Goal: Information Seeking & Learning: Check status

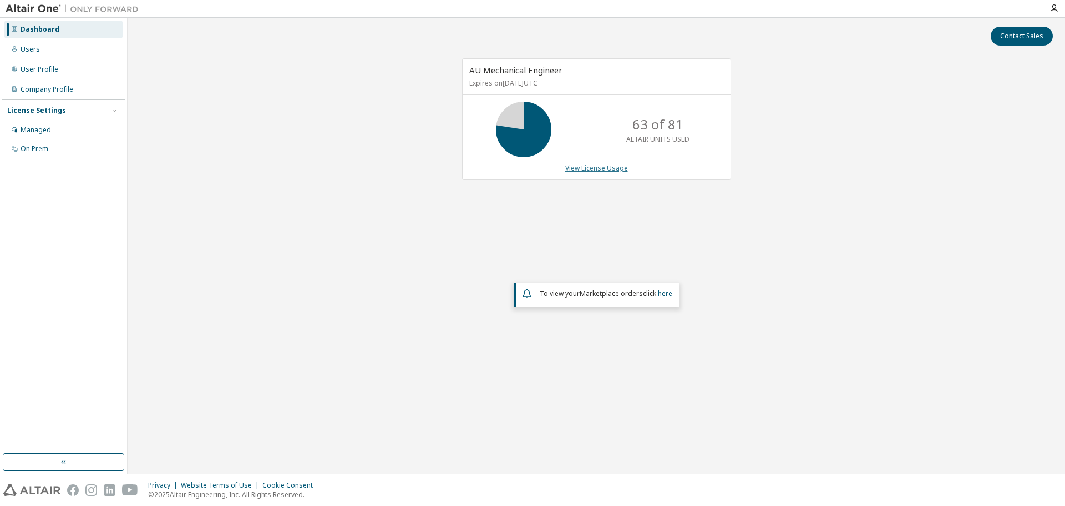
click at [601, 166] on link "View License Usage" at bounding box center [596, 167] width 63 height 9
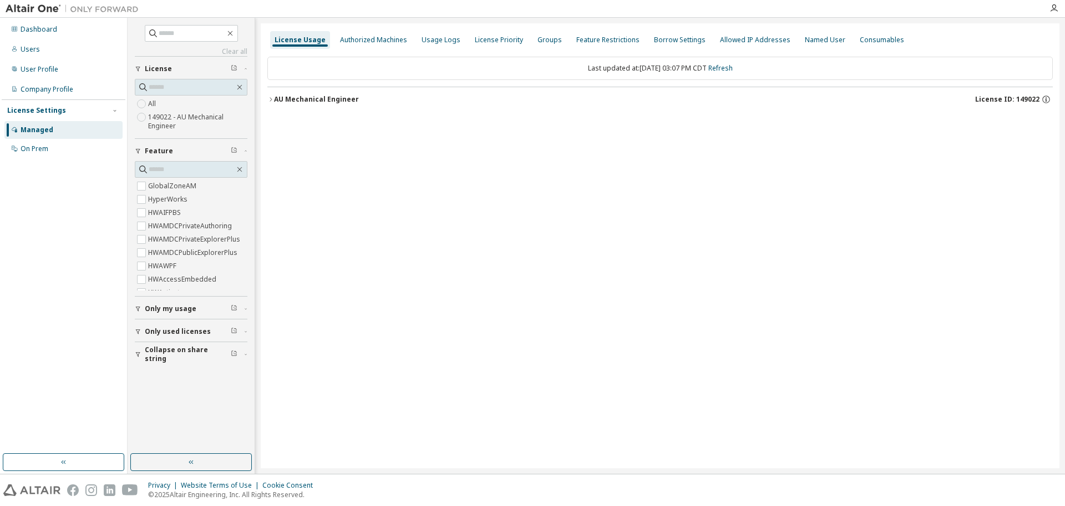
click at [269, 92] on button "AU Mechanical Engineer License ID: 149022" at bounding box center [660, 99] width 786 height 24
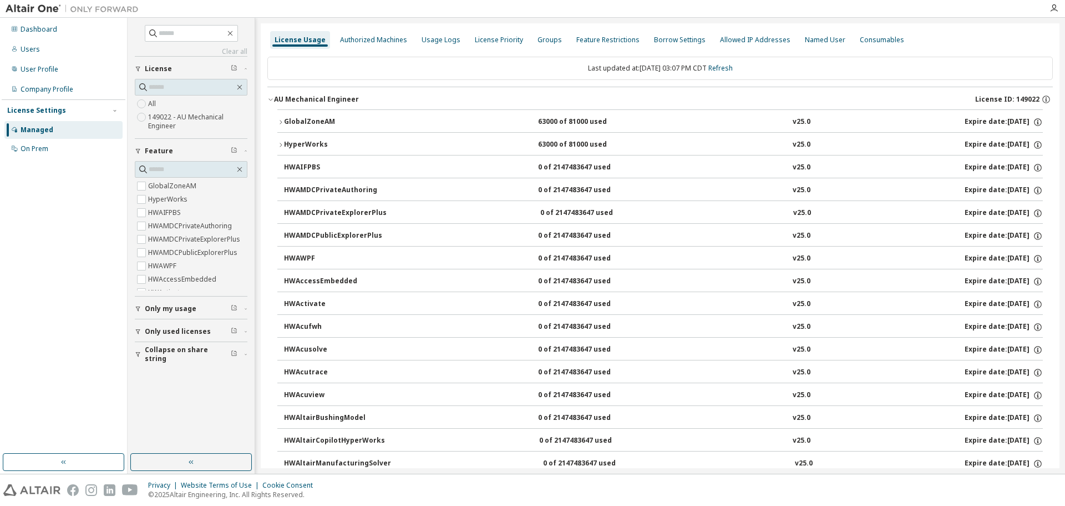
click at [285, 112] on button "GlobalZoneAM 63000 of 81000 used v25.0 Expire date: [DATE]" at bounding box center [660, 122] width 766 height 24
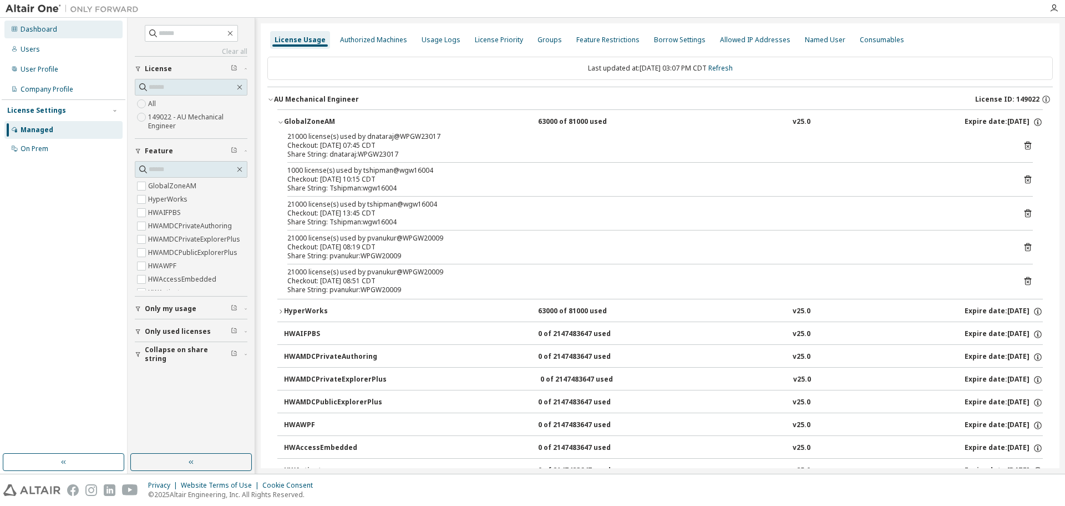
click at [47, 32] on div "Dashboard" at bounding box center [39, 29] width 37 height 9
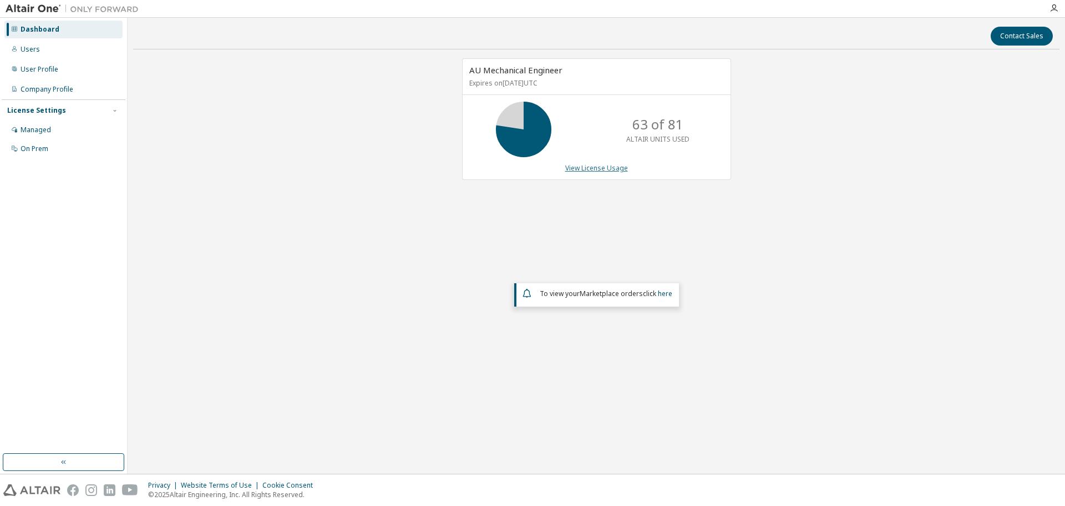
click at [601, 167] on link "View License Usage" at bounding box center [596, 167] width 63 height 9
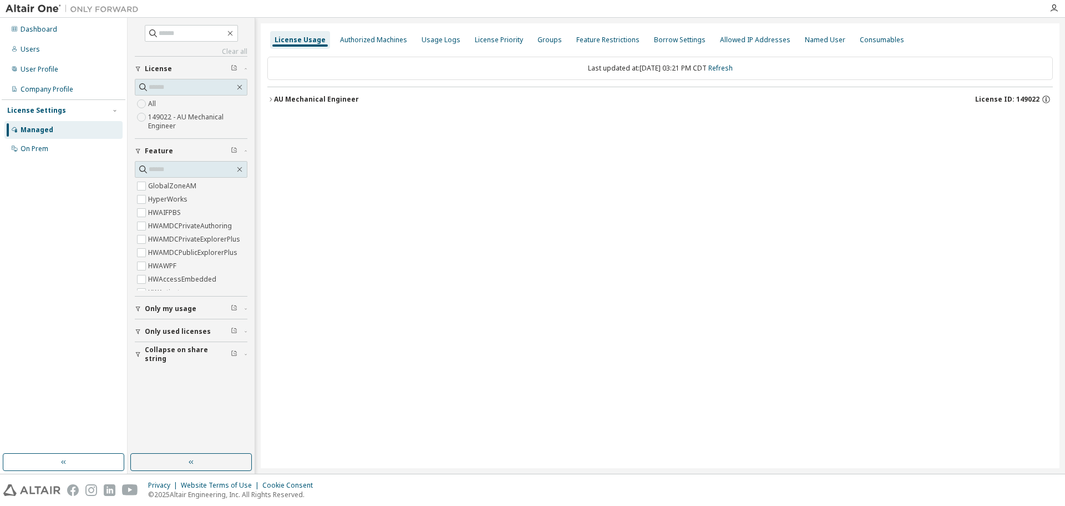
click at [329, 104] on div "AU Mechanical Engineer License ID: 149022" at bounding box center [663, 99] width 779 height 10
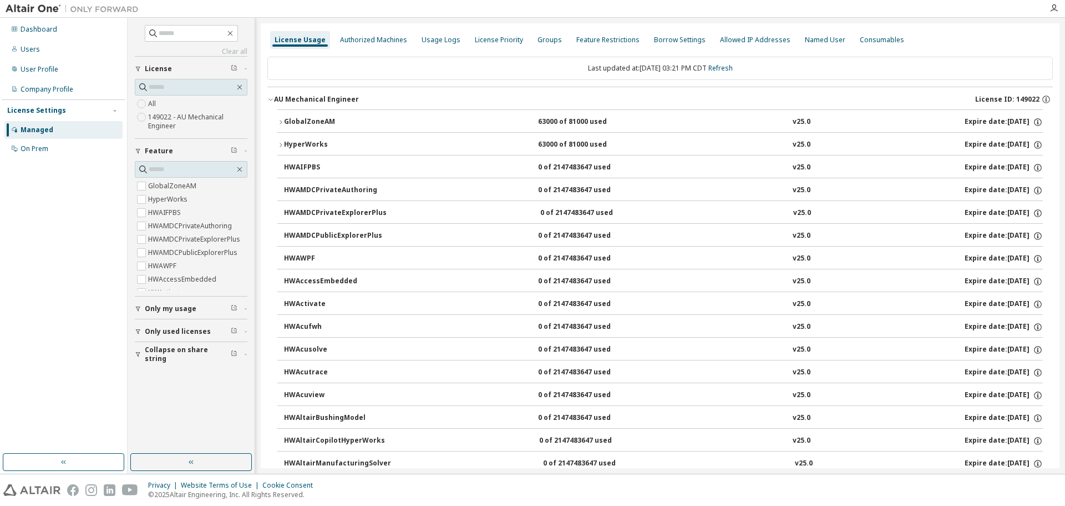
click at [317, 120] on div "GlobalZoneAM" at bounding box center [334, 122] width 100 height 10
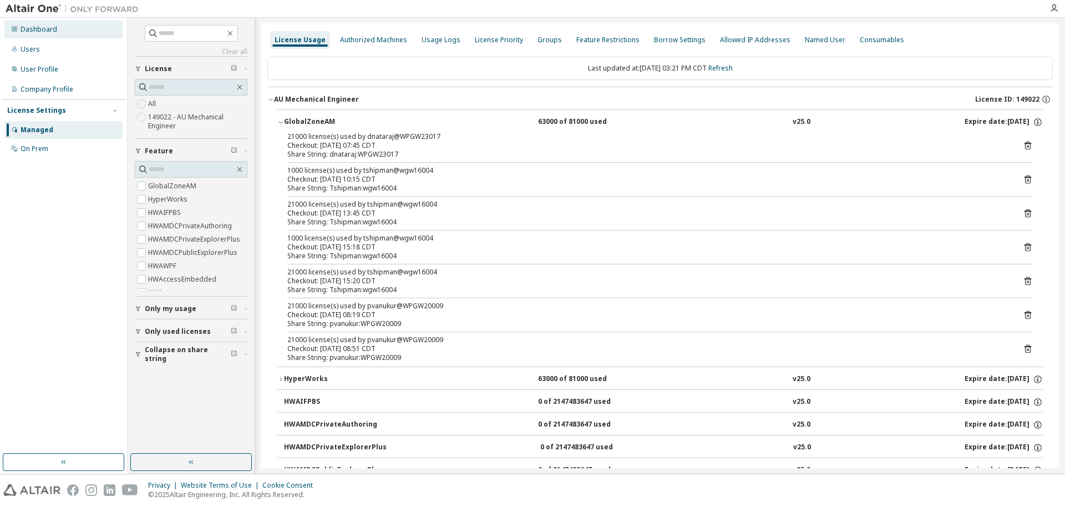
click at [36, 31] on div "Dashboard" at bounding box center [39, 29] width 37 height 9
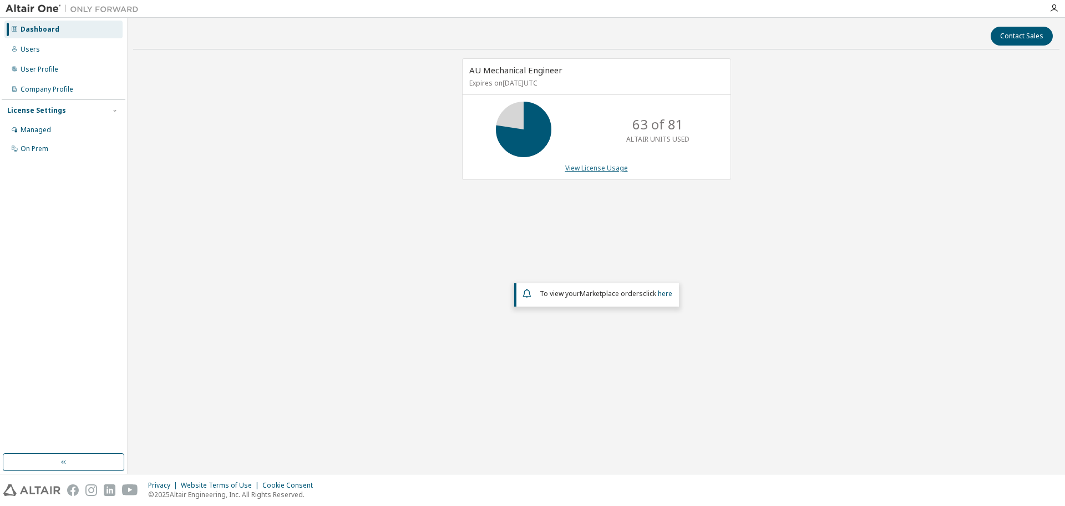
click at [580, 168] on link "View License Usage" at bounding box center [596, 167] width 63 height 9
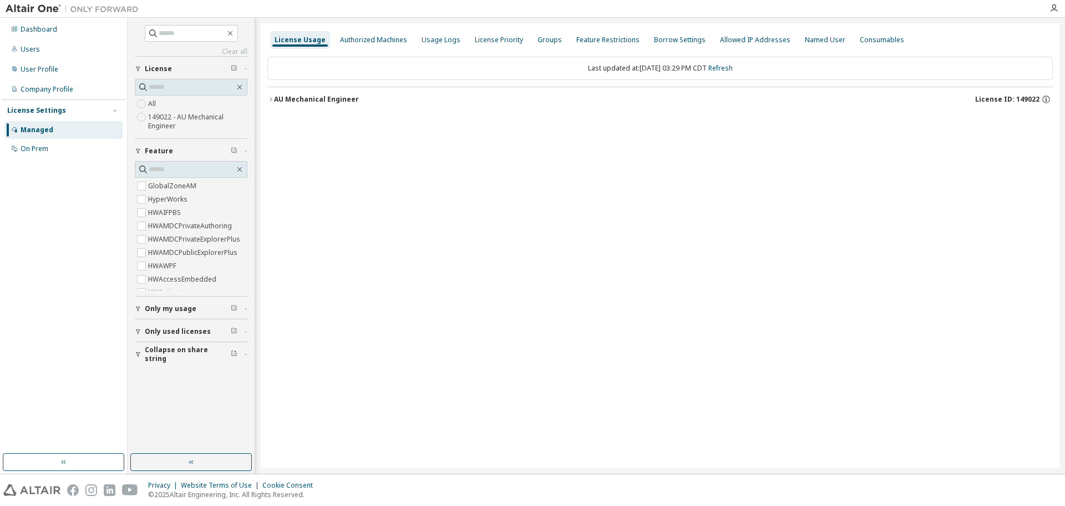
drag, startPoint x: 300, startPoint y: 103, endPoint x: 341, endPoint y: 153, distance: 65.4
click at [300, 103] on div "AU Mechanical Engineer" at bounding box center [316, 99] width 85 height 9
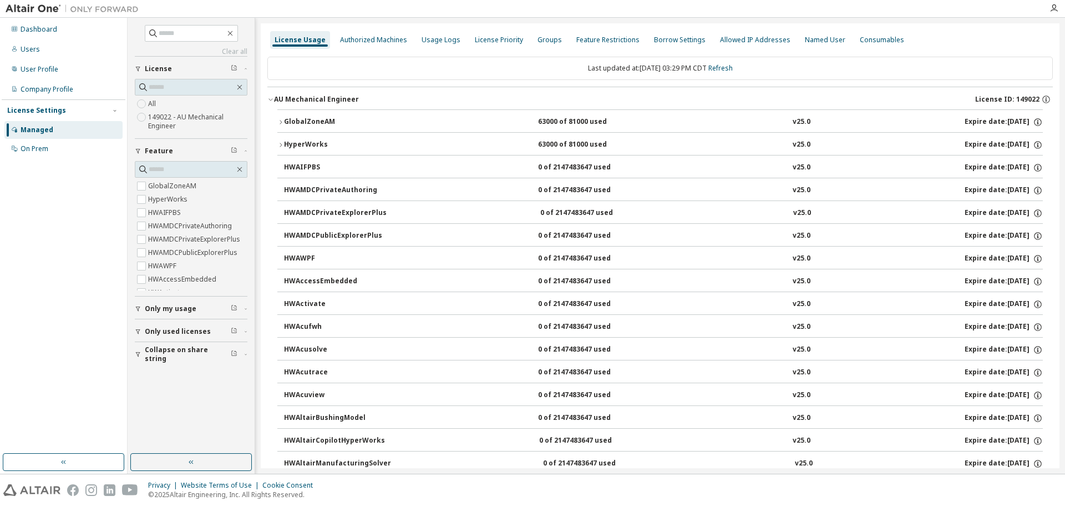
click at [330, 122] on div "GlobalZoneAM" at bounding box center [334, 122] width 100 height 10
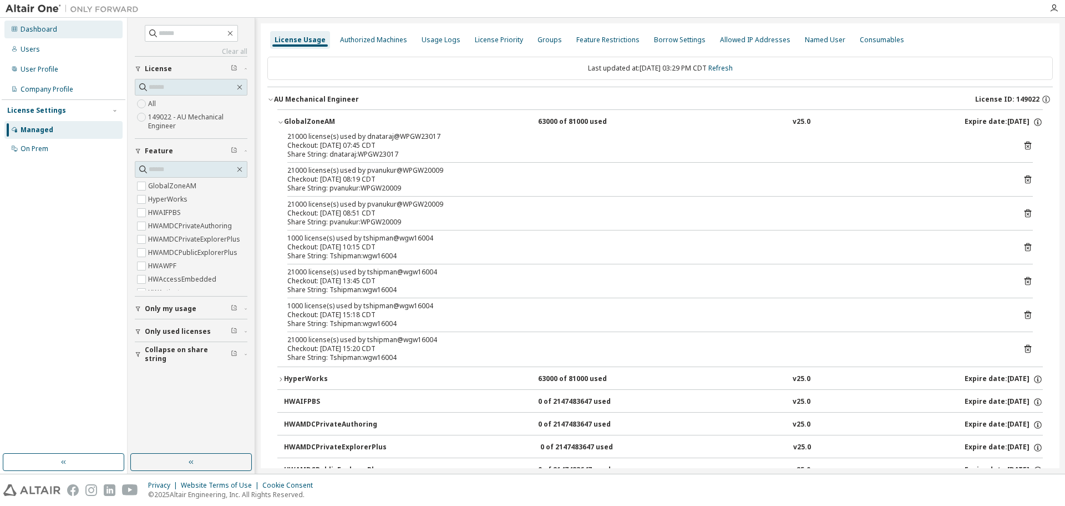
click at [29, 28] on div "Dashboard" at bounding box center [39, 29] width 37 height 9
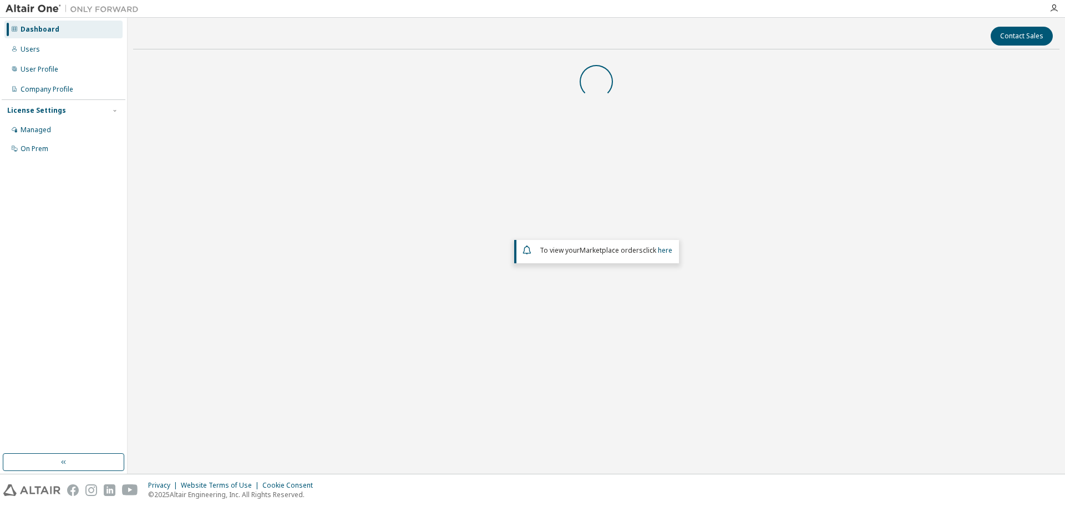
click at [581, 168] on div "To view your Marketplace orders click here" at bounding box center [596, 222] width 927 height 328
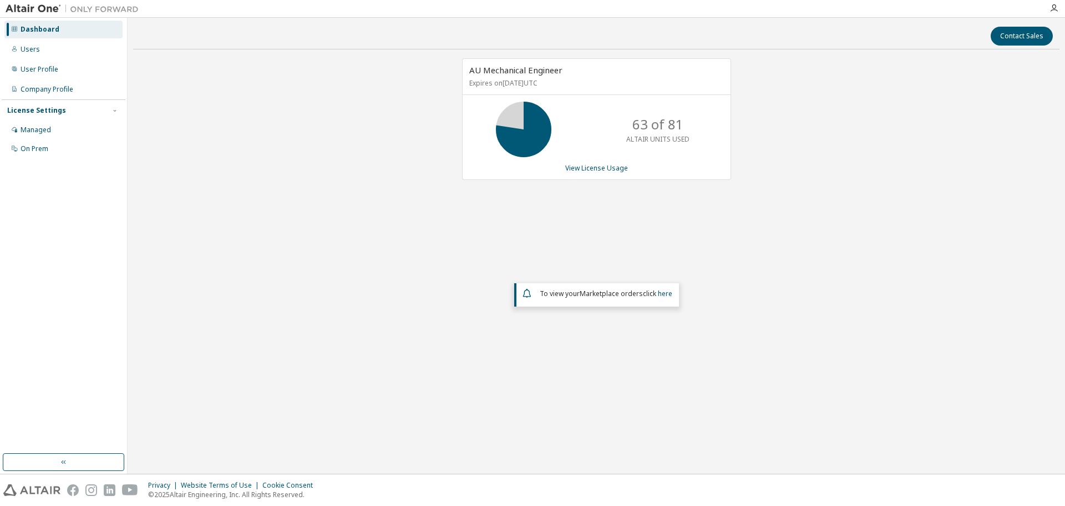
click at [580, 168] on link "View License Usage" at bounding box center [596, 167] width 63 height 9
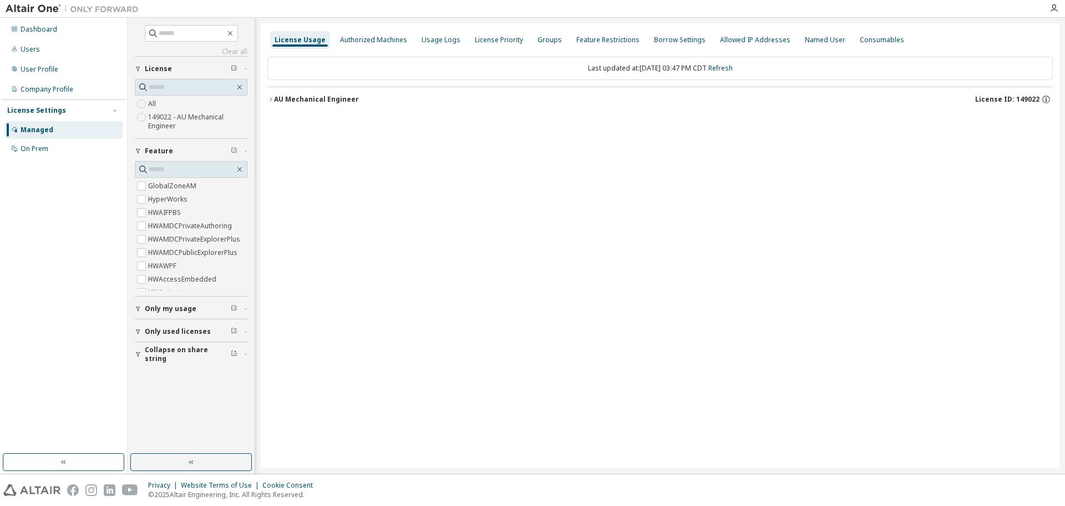
drag, startPoint x: 309, startPoint y: 105, endPoint x: 302, endPoint y: 104, distance: 6.1
click at [307, 105] on button "AU Mechanical Engineer License ID: 149022" at bounding box center [660, 99] width 786 height 24
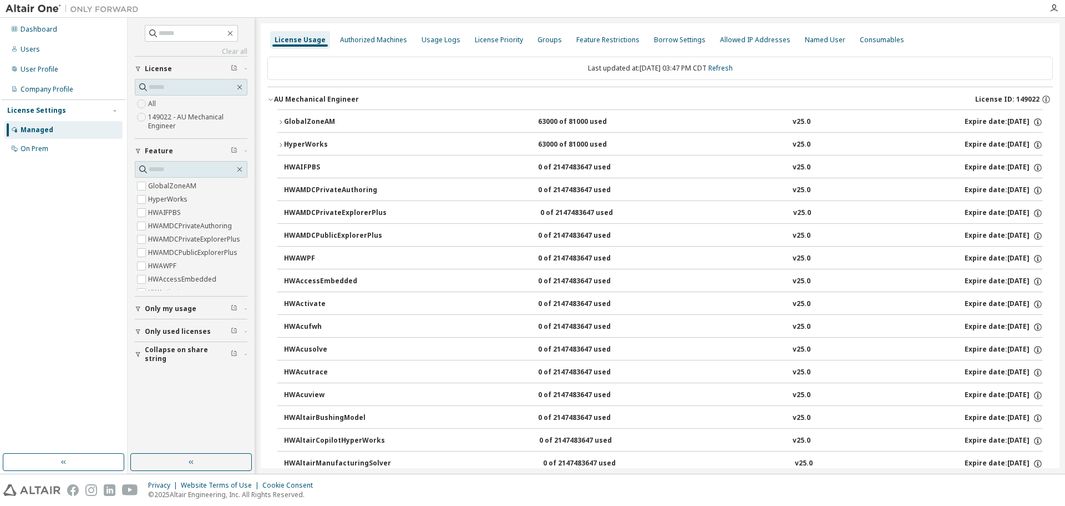
click at [311, 118] on div "GlobalZoneAM" at bounding box center [334, 122] width 100 height 10
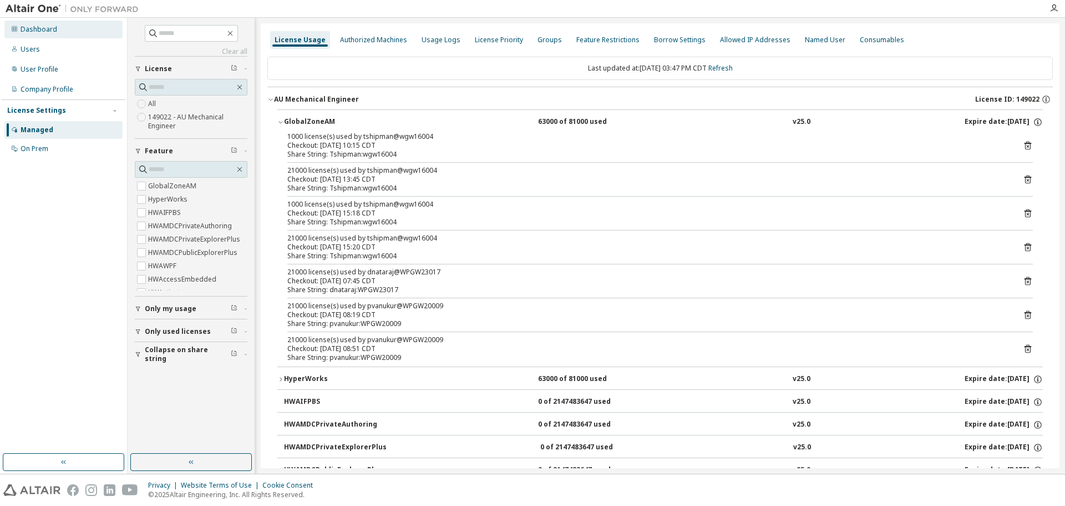
click at [48, 28] on div "Dashboard" at bounding box center [39, 29] width 37 height 9
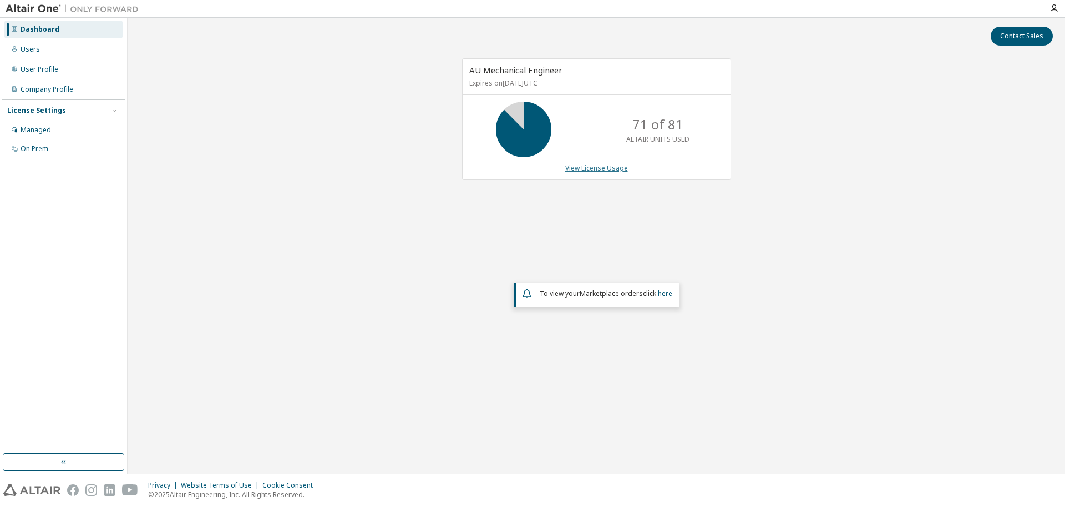
click at [616, 169] on link "View License Usage" at bounding box center [596, 167] width 63 height 9
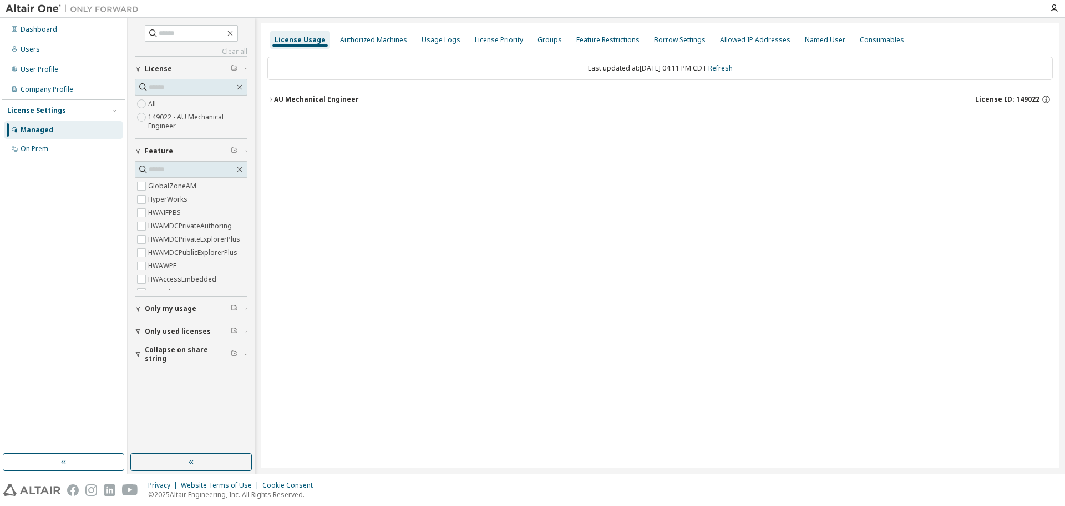
click at [320, 97] on div "AU Mechanical Engineer" at bounding box center [316, 99] width 85 height 9
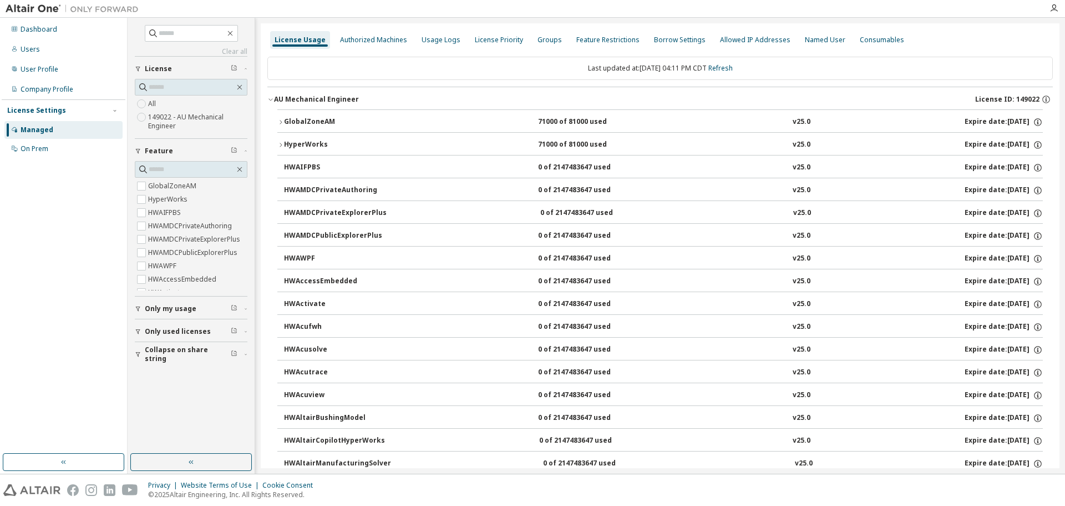
click at [309, 114] on button "GlobalZoneAM 71000 of 81000 used v25.0 Expire date: 2025-09-30" at bounding box center [660, 122] width 766 height 24
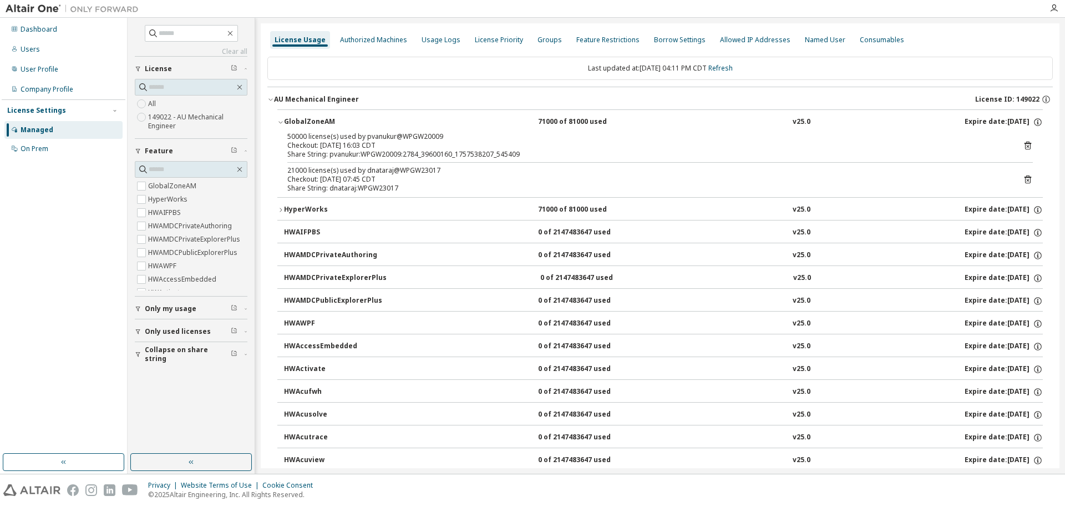
click at [424, 178] on div "Checkout: 2025-09-09 07:45 CDT" at bounding box center [646, 179] width 719 height 9
click at [361, 173] on div "21000 license(s) used by dnataraj@WPGW23017" at bounding box center [646, 170] width 719 height 9
click at [1023, 176] on icon at bounding box center [1028, 179] width 10 height 10
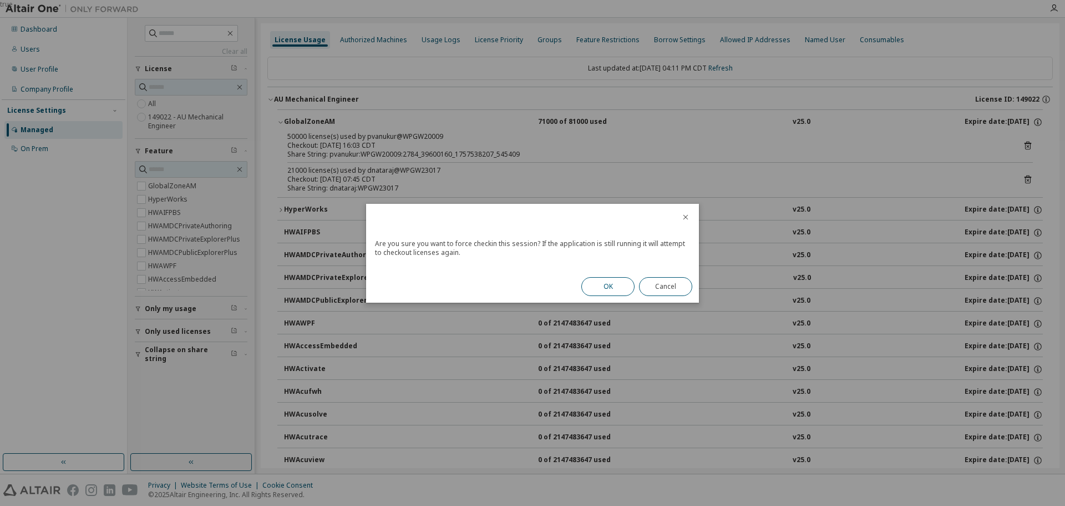
click at [614, 279] on button "OK" at bounding box center [608, 286] width 53 height 19
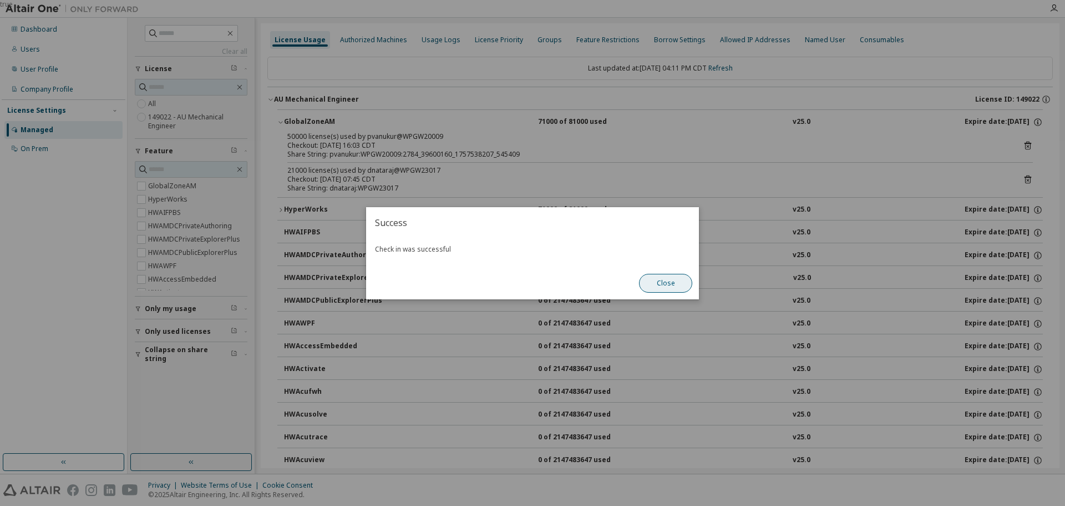
click at [656, 281] on button "Close" at bounding box center [665, 283] width 53 height 19
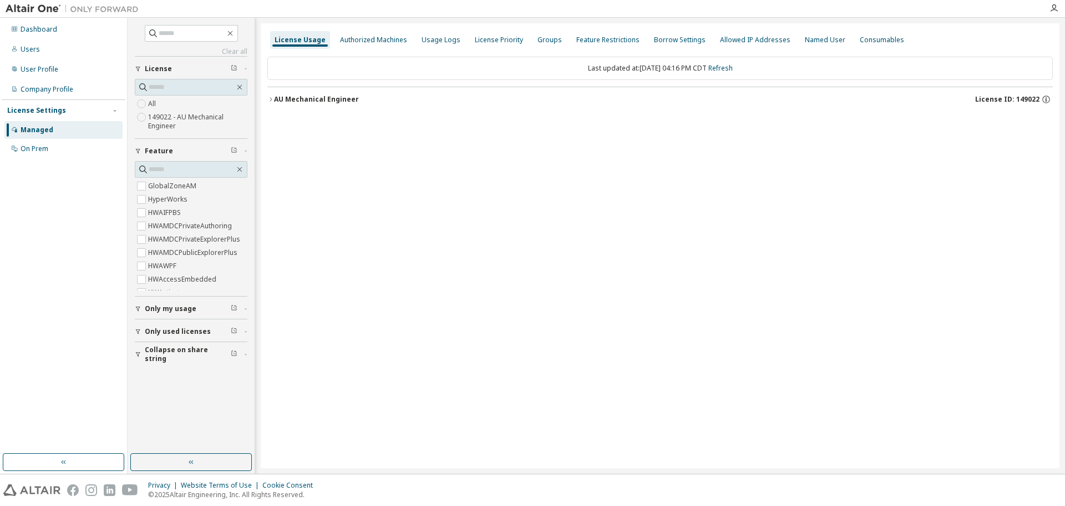
click at [330, 99] on div "AU Mechanical Engineer" at bounding box center [316, 99] width 85 height 9
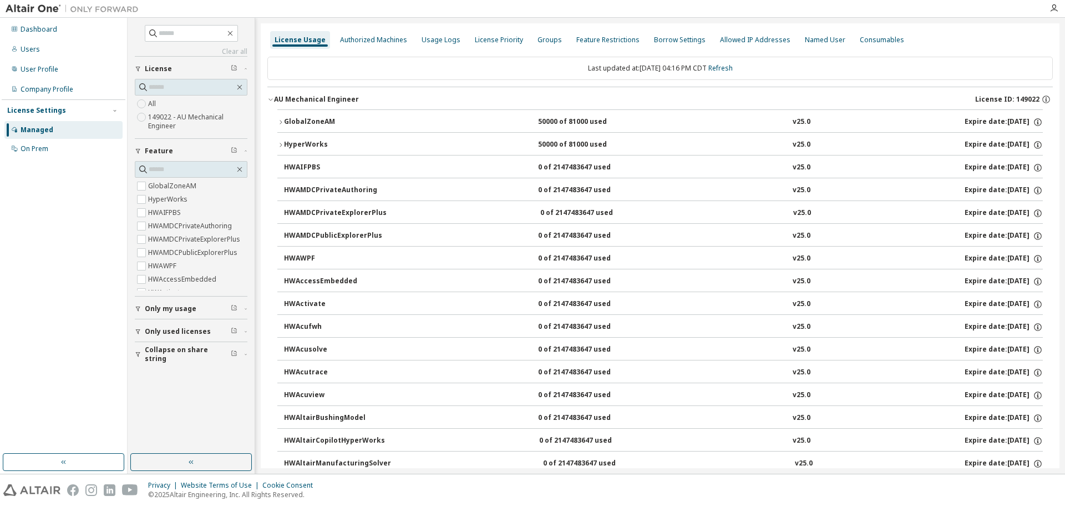
click at [309, 123] on div "GlobalZoneAM" at bounding box center [334, 122] width 100 height 10
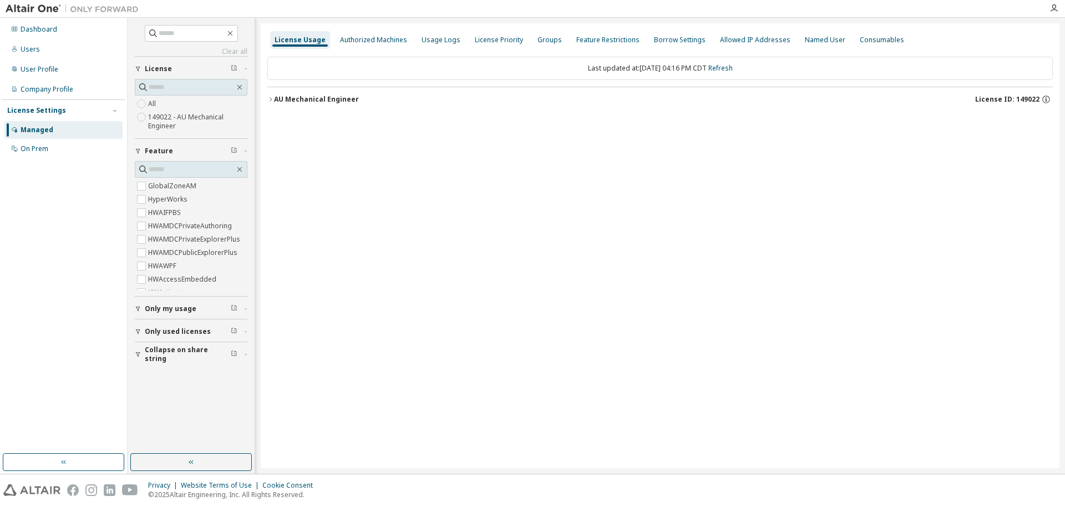
click at [325, 100] on div "AU Mechanical Engineer" at bounding box center [316, 99] width 85 height 9
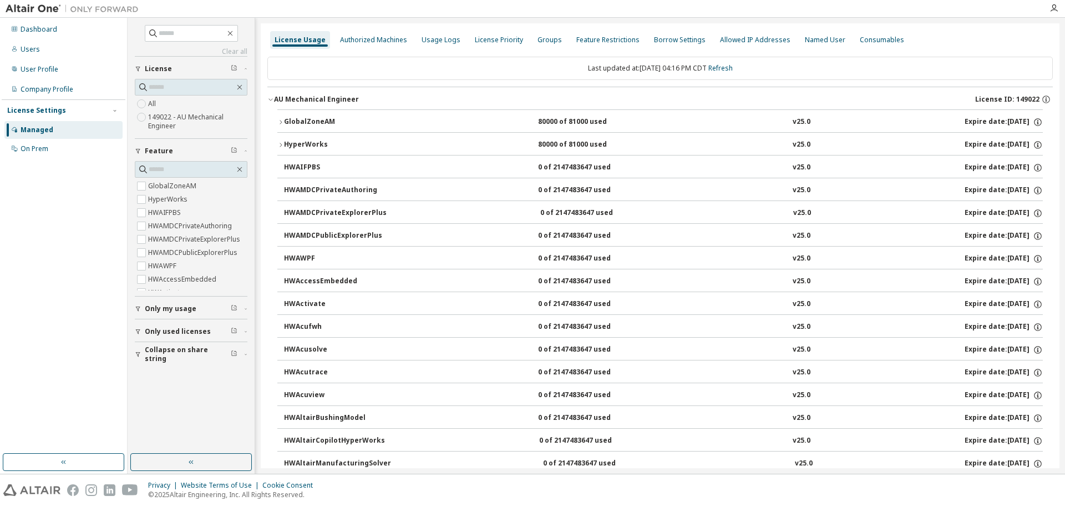
click at [317, 120] on div "GlobalZoneAM" at bounding box center [334, 122] width 100 height 10
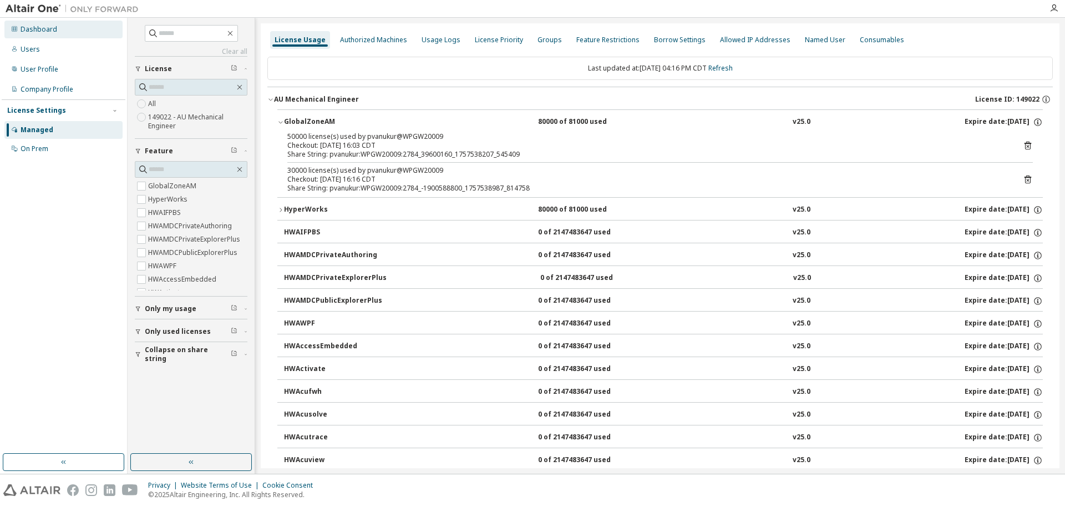
click at [58, 24] on div "Dashboard" at bounding box center [63, 30] width 118 height 18
